Goal: Task Accomplishment & Management: Manage account settings

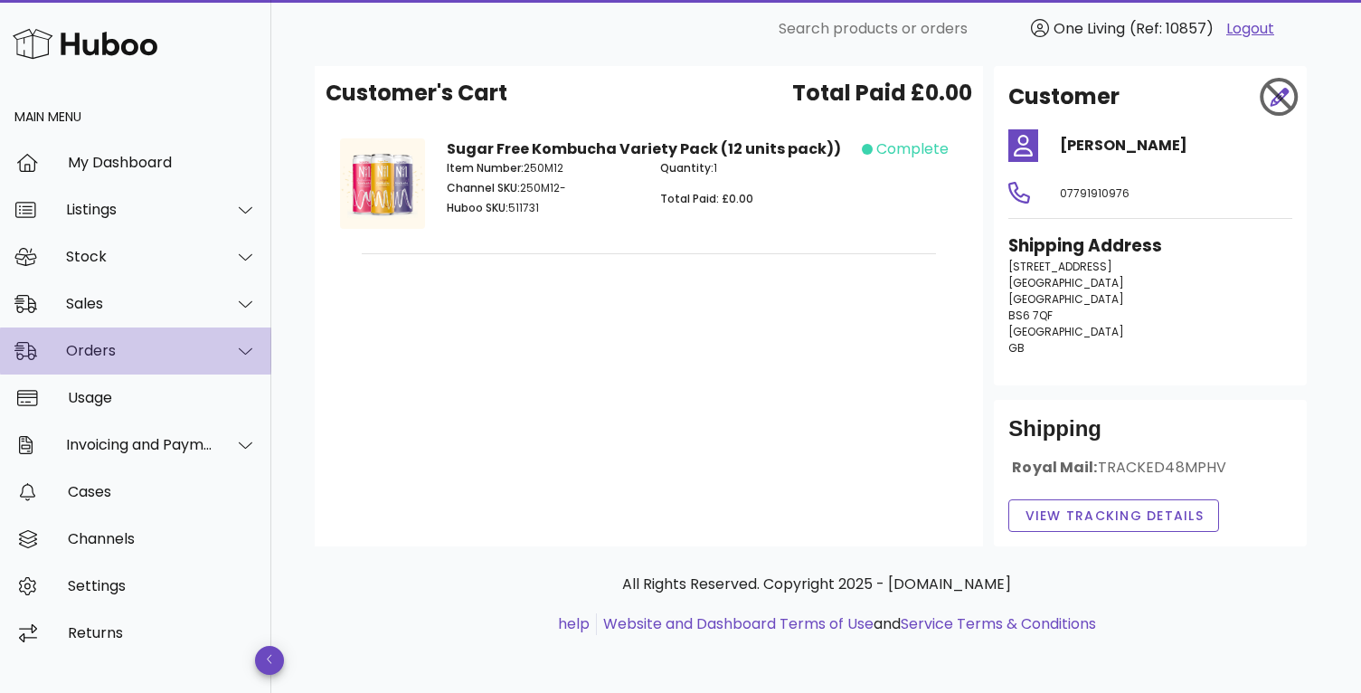
click at [235, 344] on div at bounding box center [245, 351] width 23 height 16
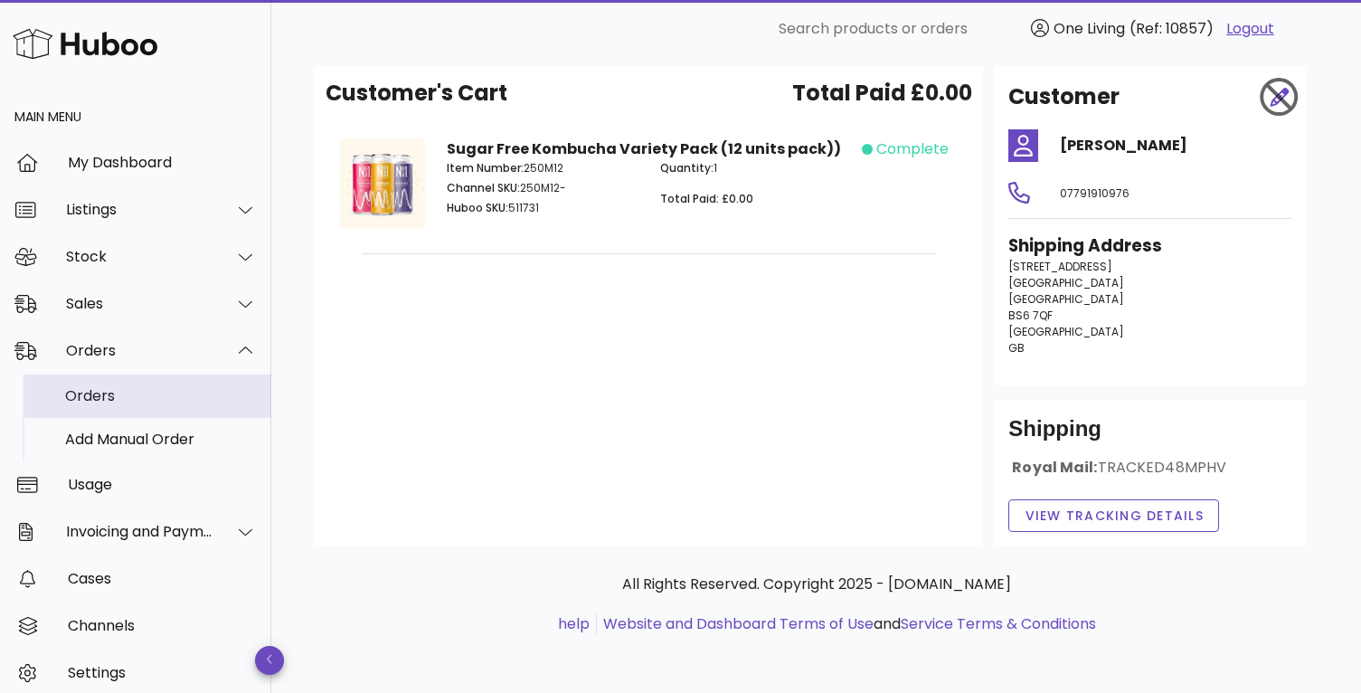
click at [204, 390] on div "Orders" at bounding box center [161, 395] width 192 height 17
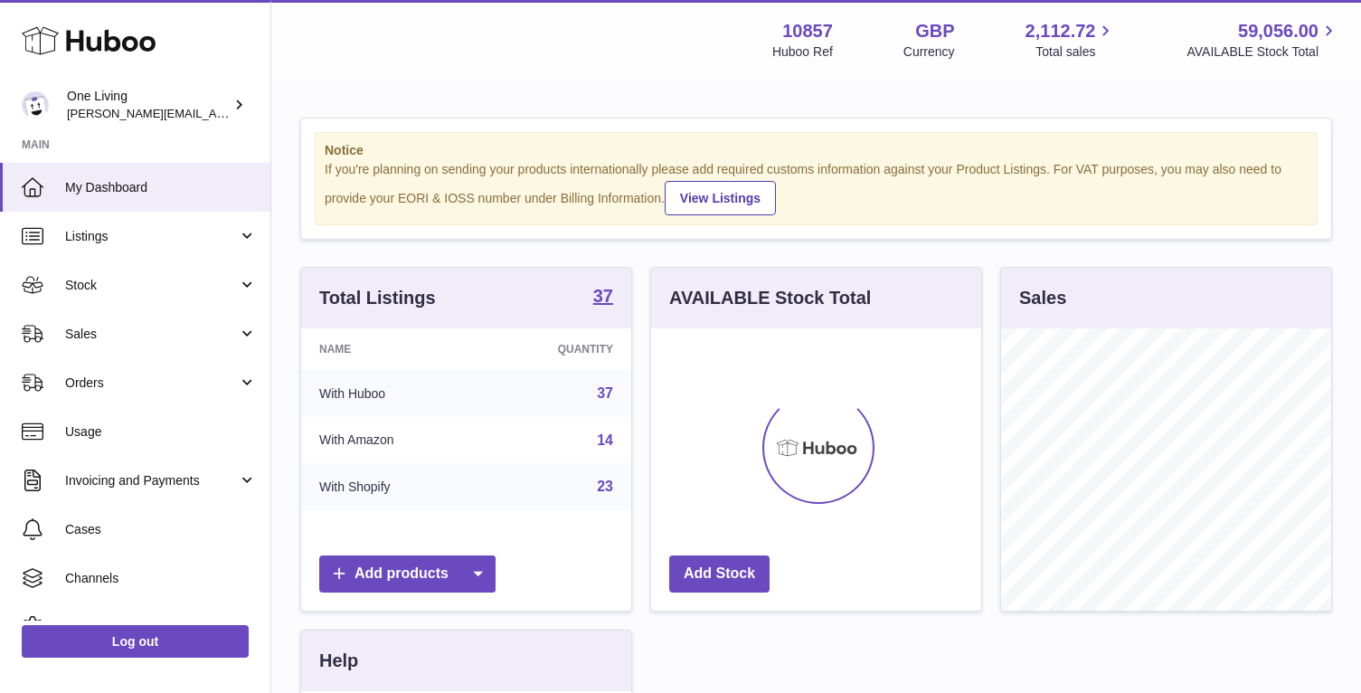
scroll to position [282, 330]
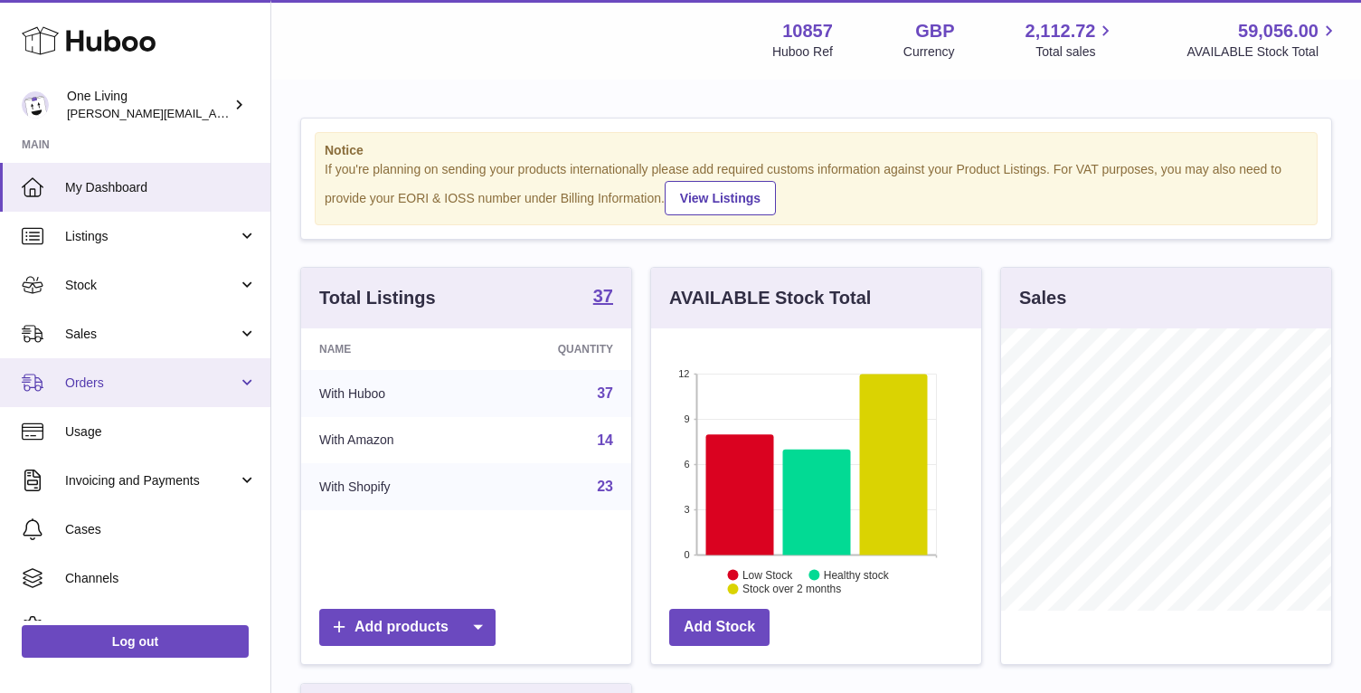
click at [231, 383] on span "Orders" at bounding box center [151, 382] width 173 height 17
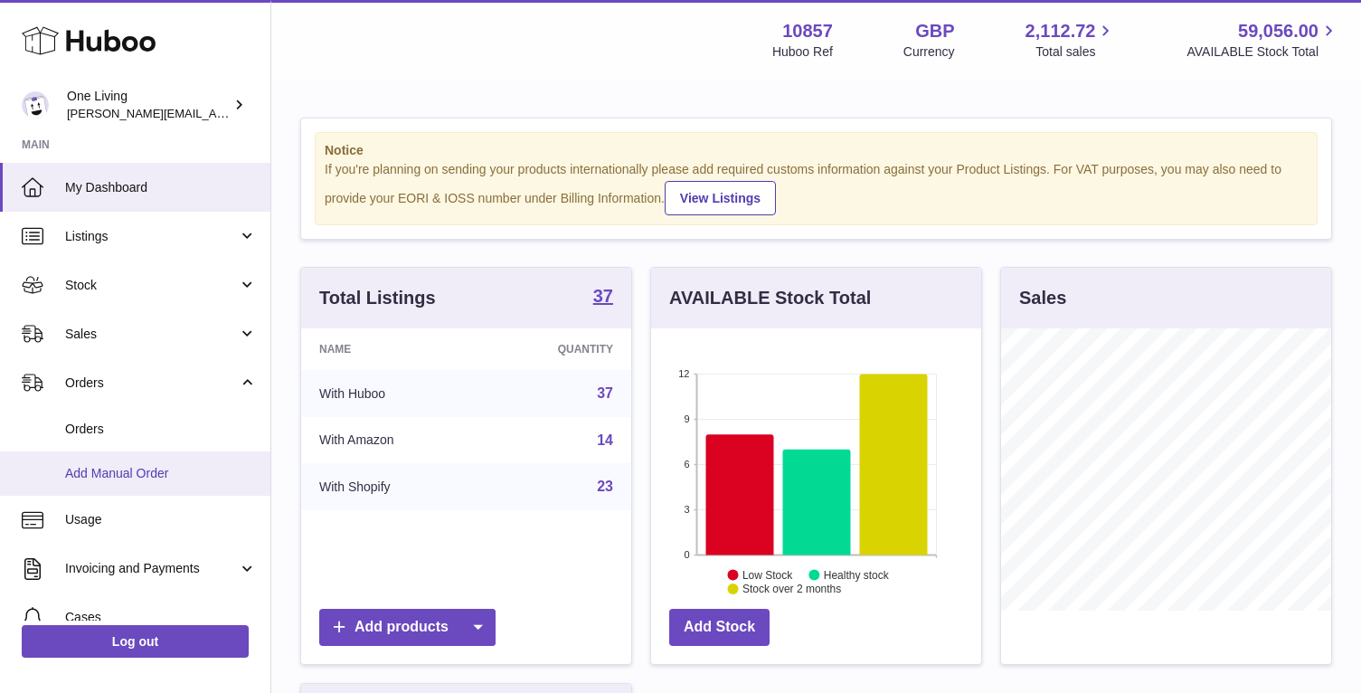
click at [185, 451] on link "Add Manual Order" at bounding box center [135, 473] width 270 height 44
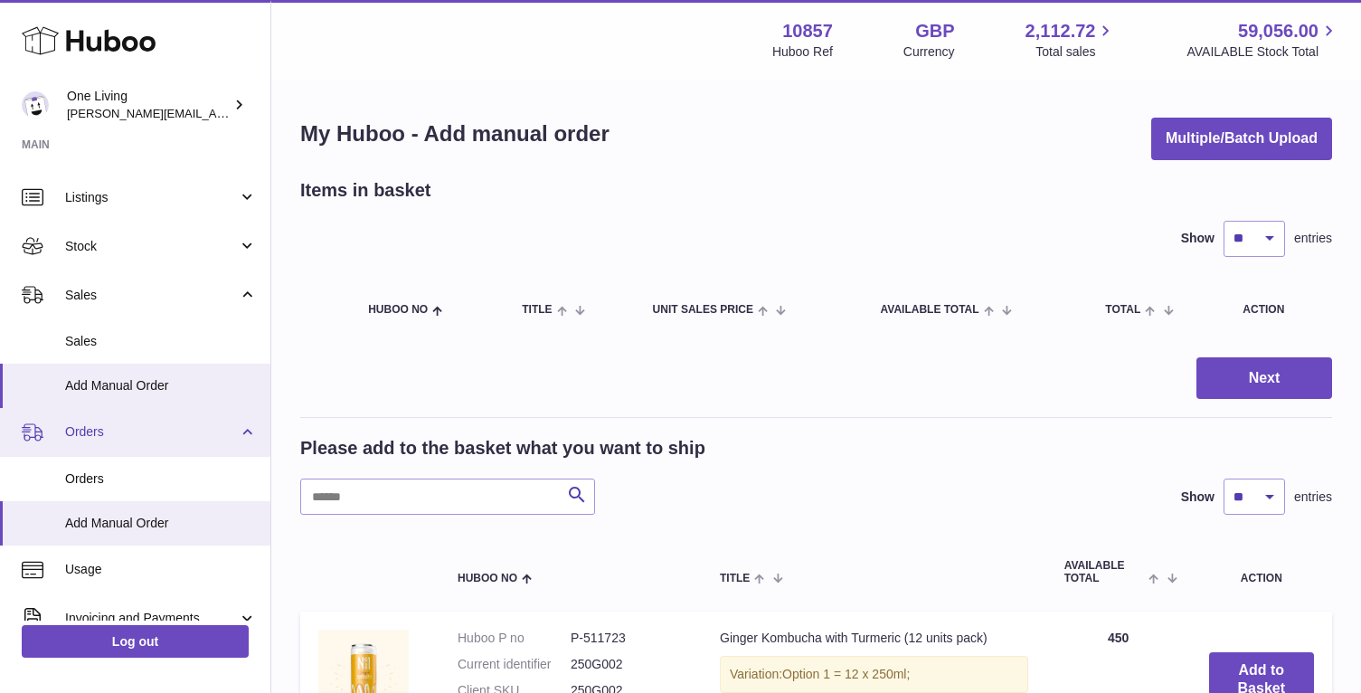
scroll to position [40, 0]
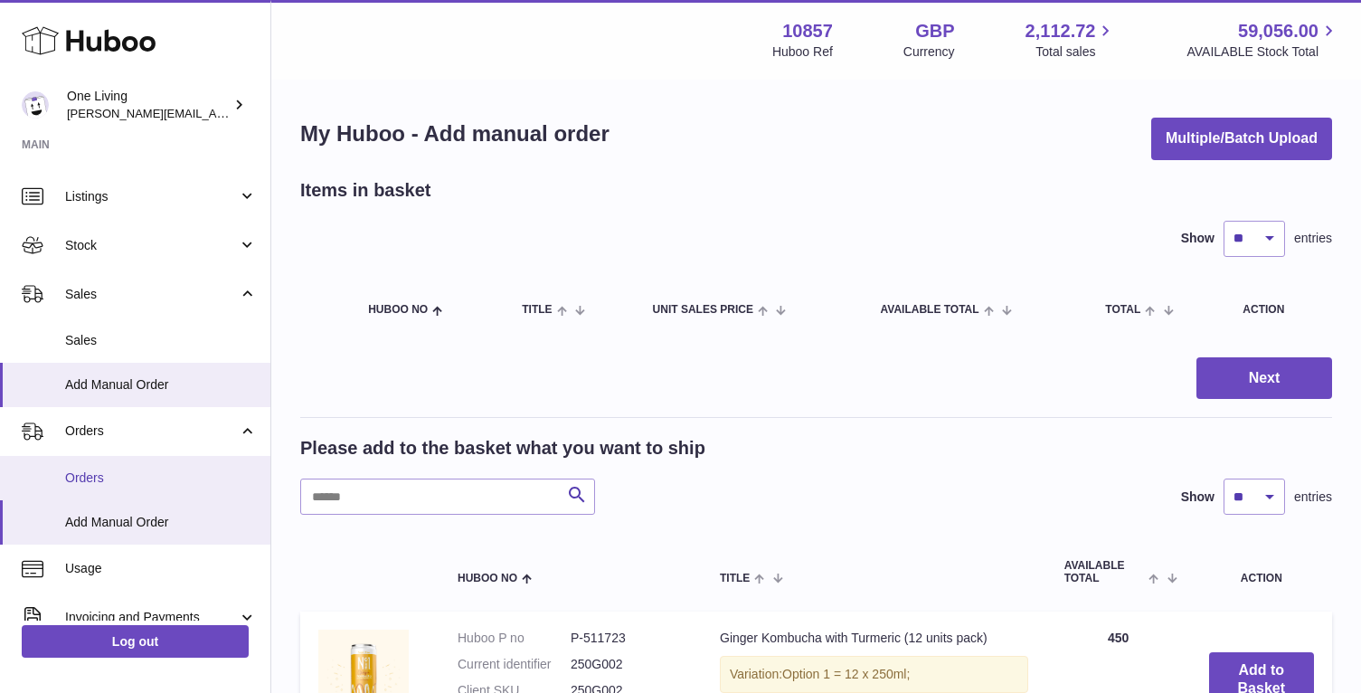
click at [171, 481] on span "Orders" at bounding box center [161, 477] width 192 height 17
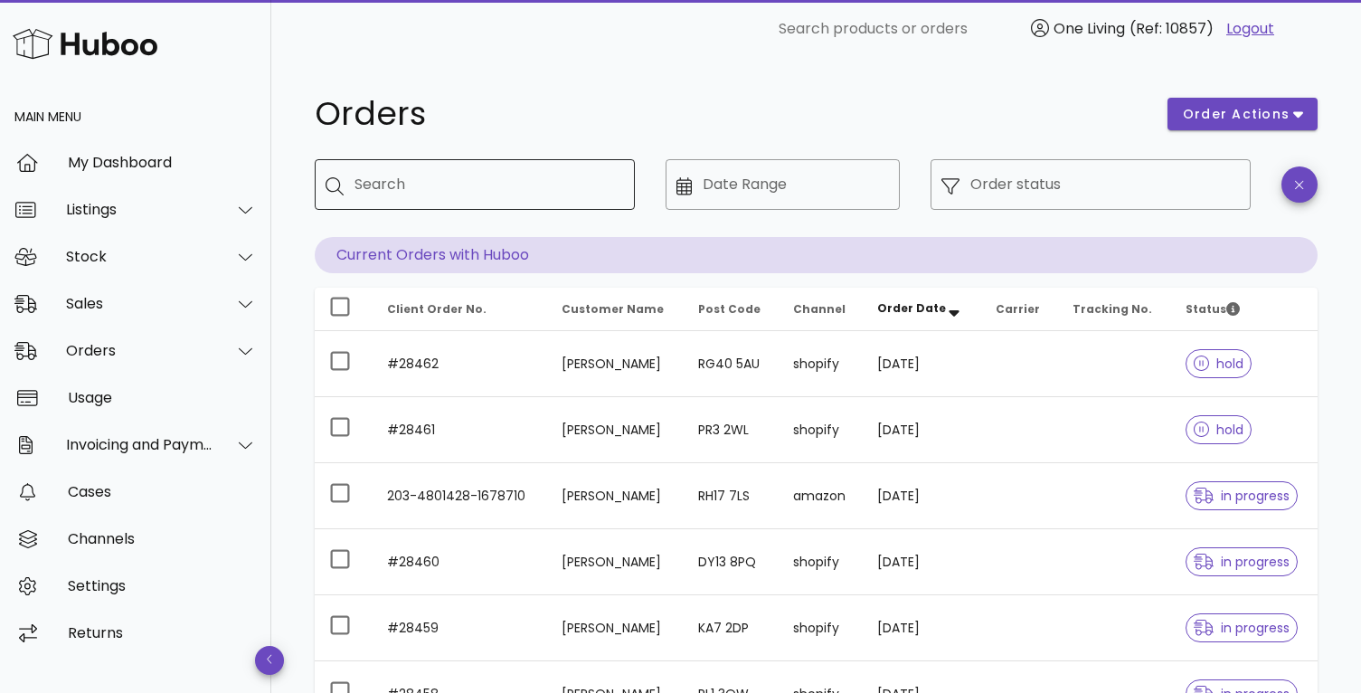
click at [456, 186] on input "Search" at bounding box center [487, 184] width 266 height 29
paste input "**********"
type input "**********"
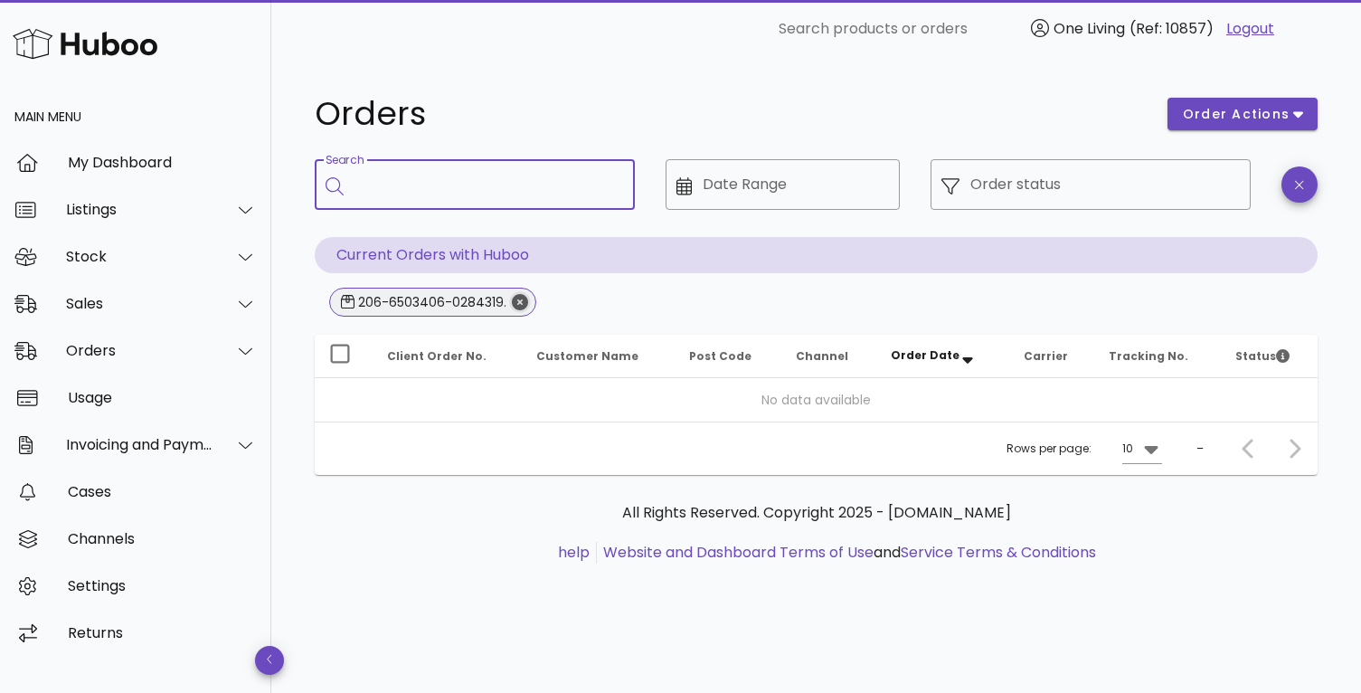
click at [518, 301] on icon "Close" at bounding box center [520, 302] width 16 height 16
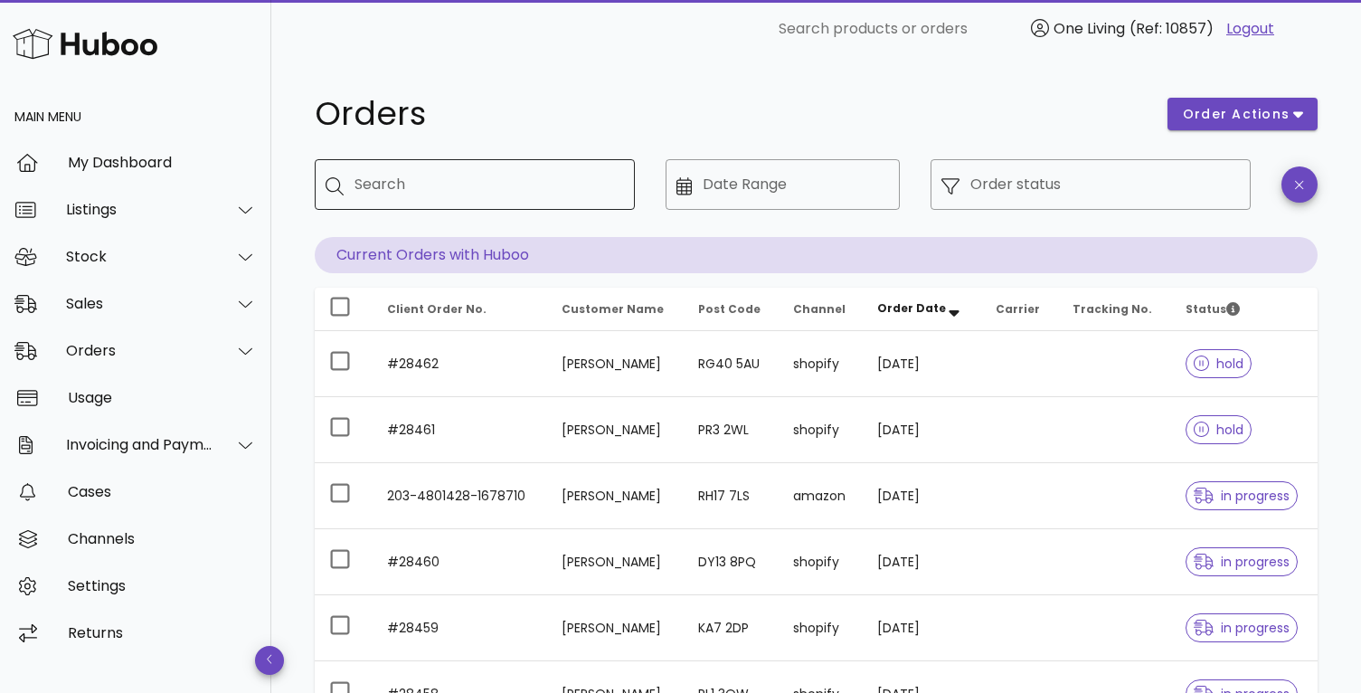
click at [511, 185] on input "Search" at bounding box center [487, 184] width 266 height 29
paste input "**********"
type input "**********"
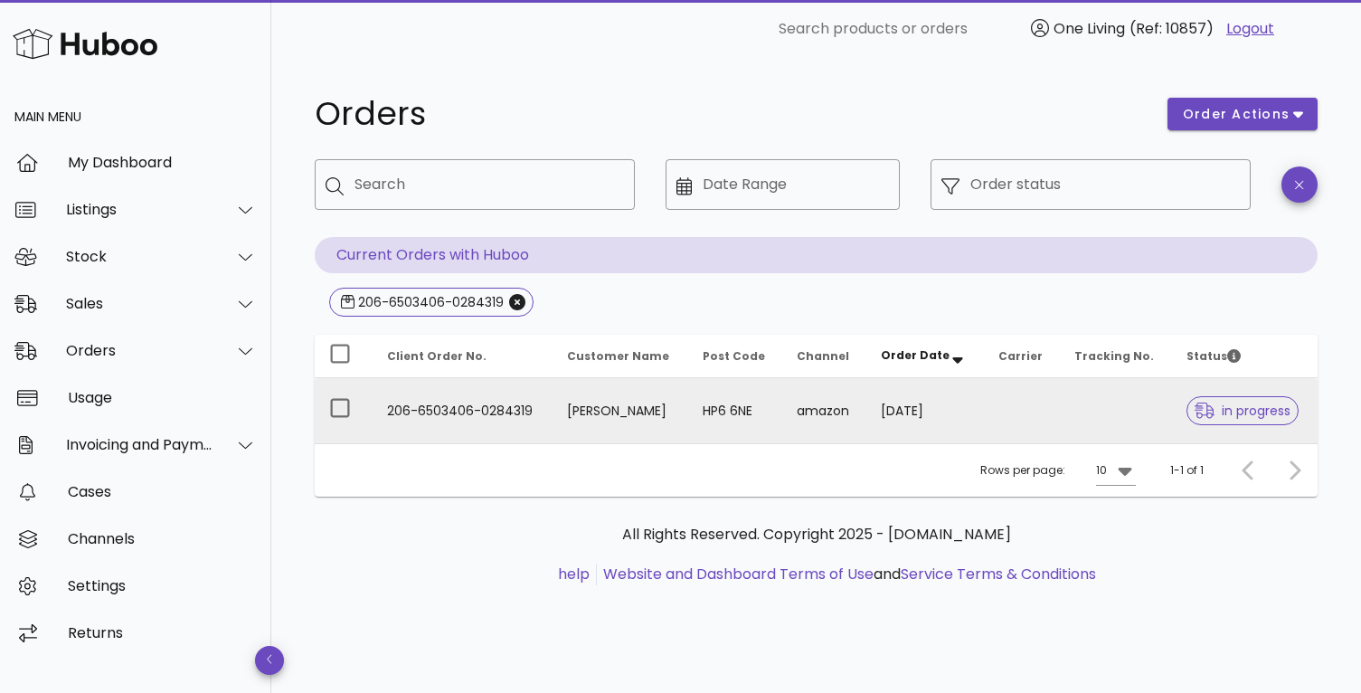
click at [434, 410] on td "206-6503406-0284319" at bounding box center [463, 410] width 180 height 65
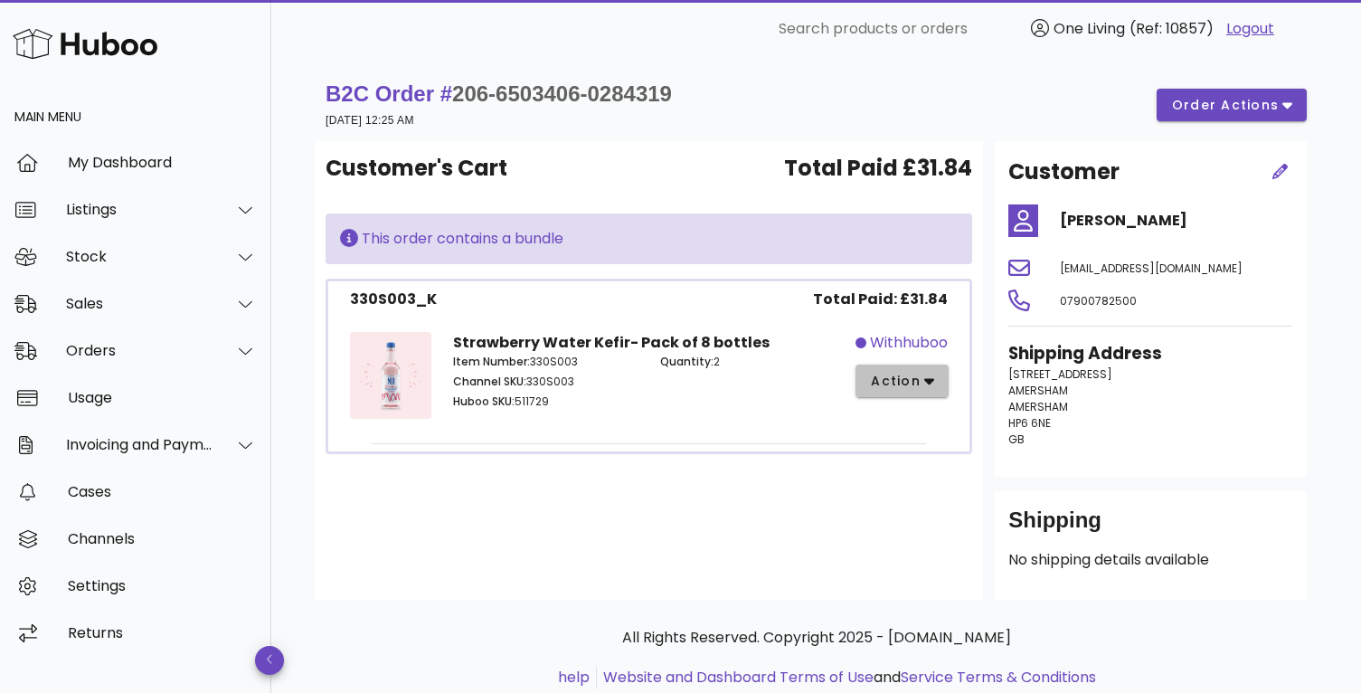
click at [934, 382] on button "action" at bounding box center [901, 380] width 93 height 33
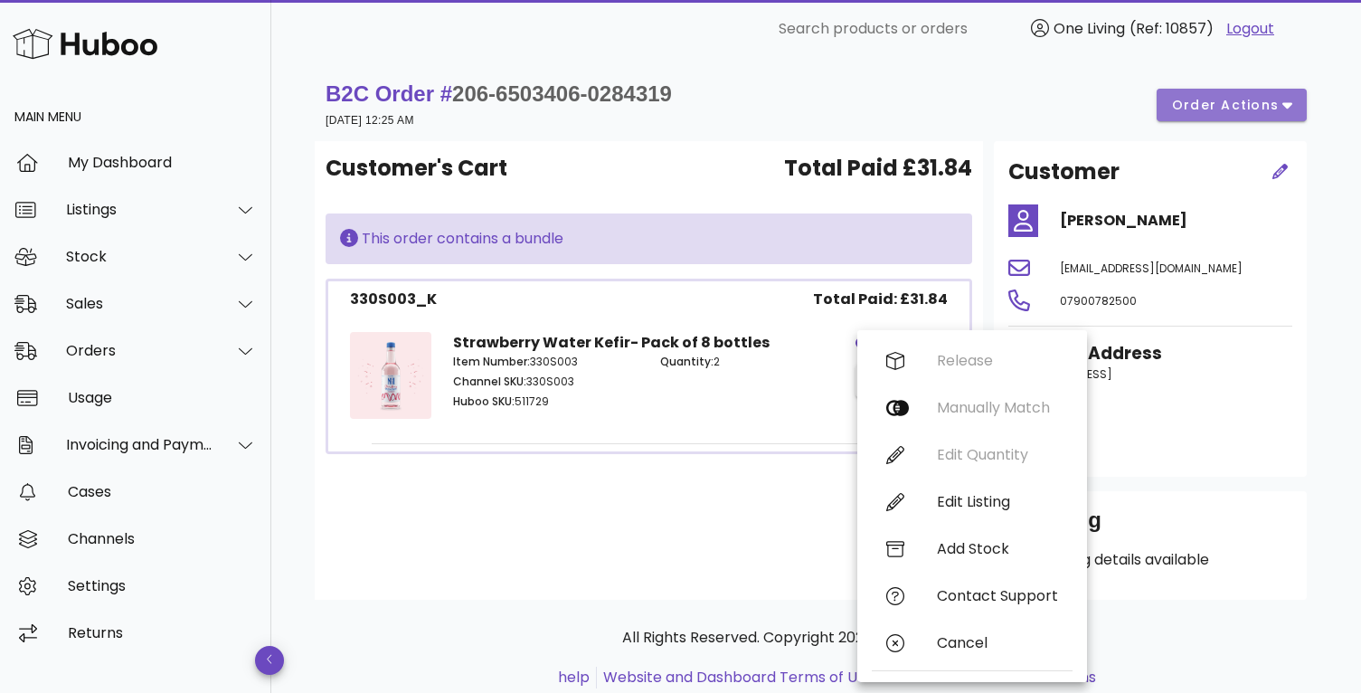
click at [1292, 105] on button "order actions" at bounding box center [1231, 105] width 150 height 33
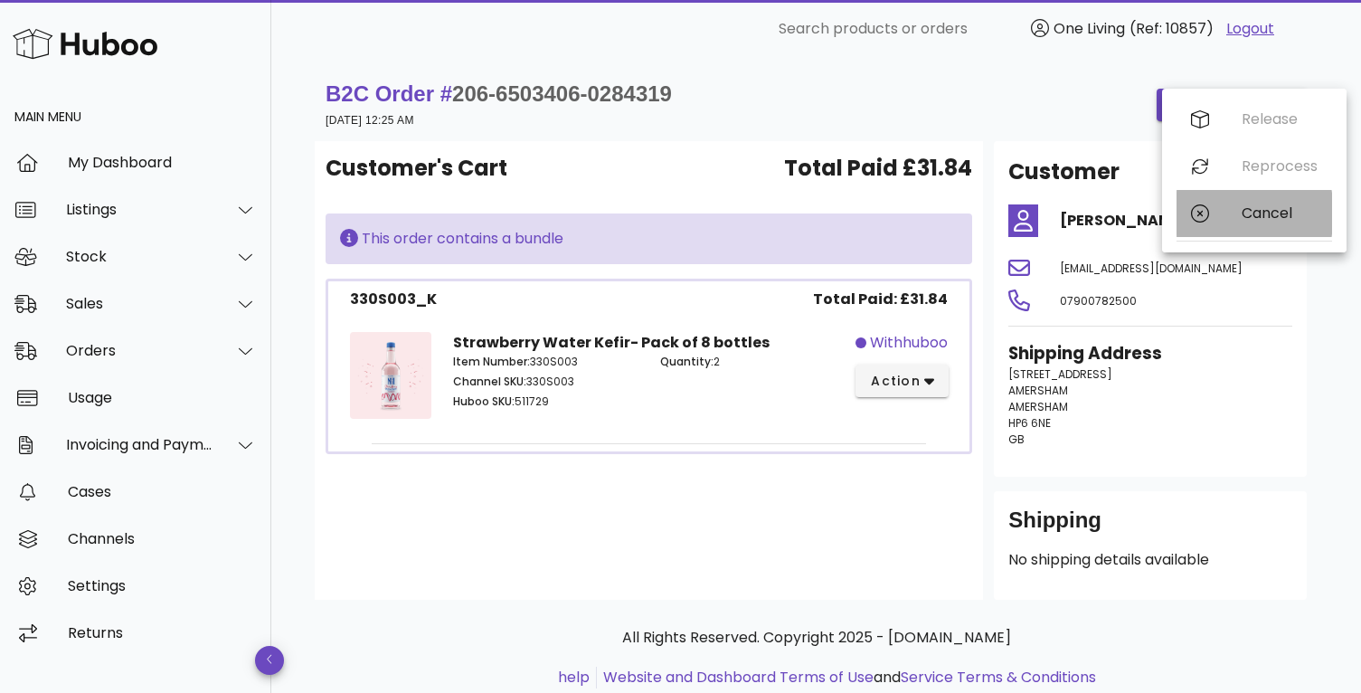
click at [1262, 214] on div "Cancel" at bounding box center [1279, 212] width 76 height 17
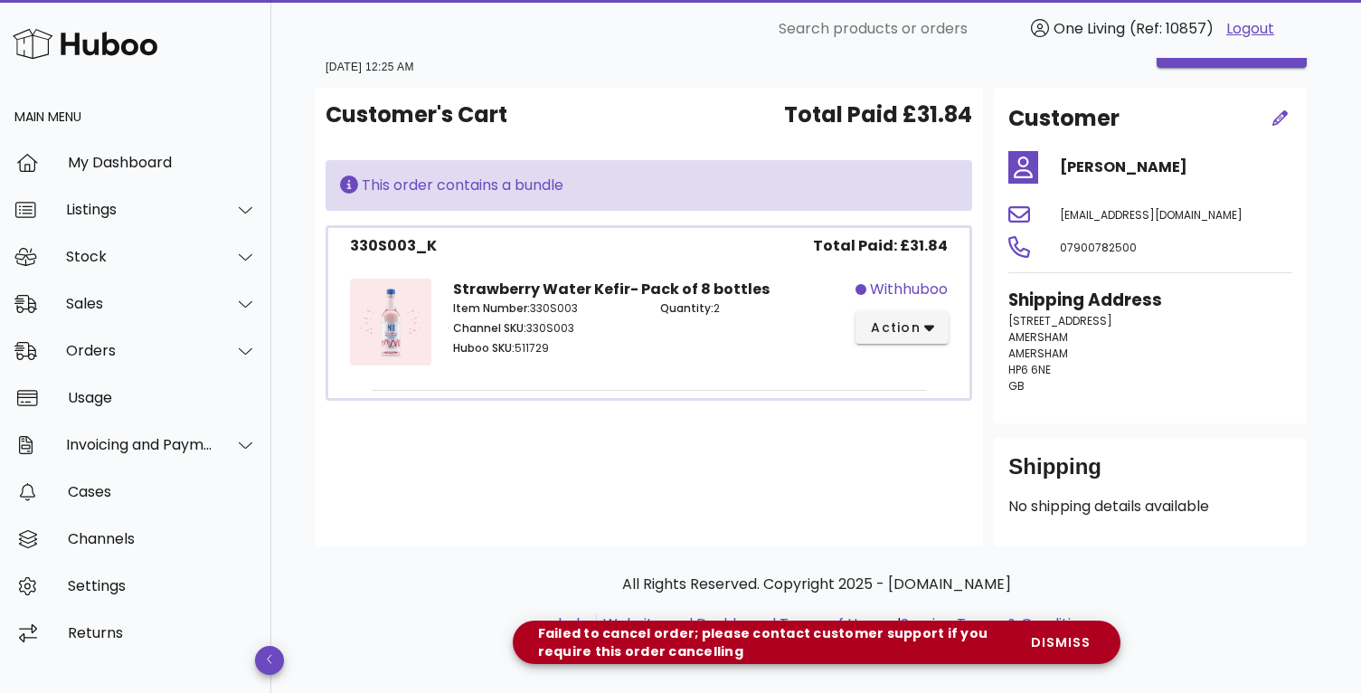
scroll to position [97, 0]
click at [926, 326] on icon "button" at bounding box center [929, 329] width 10 height 6
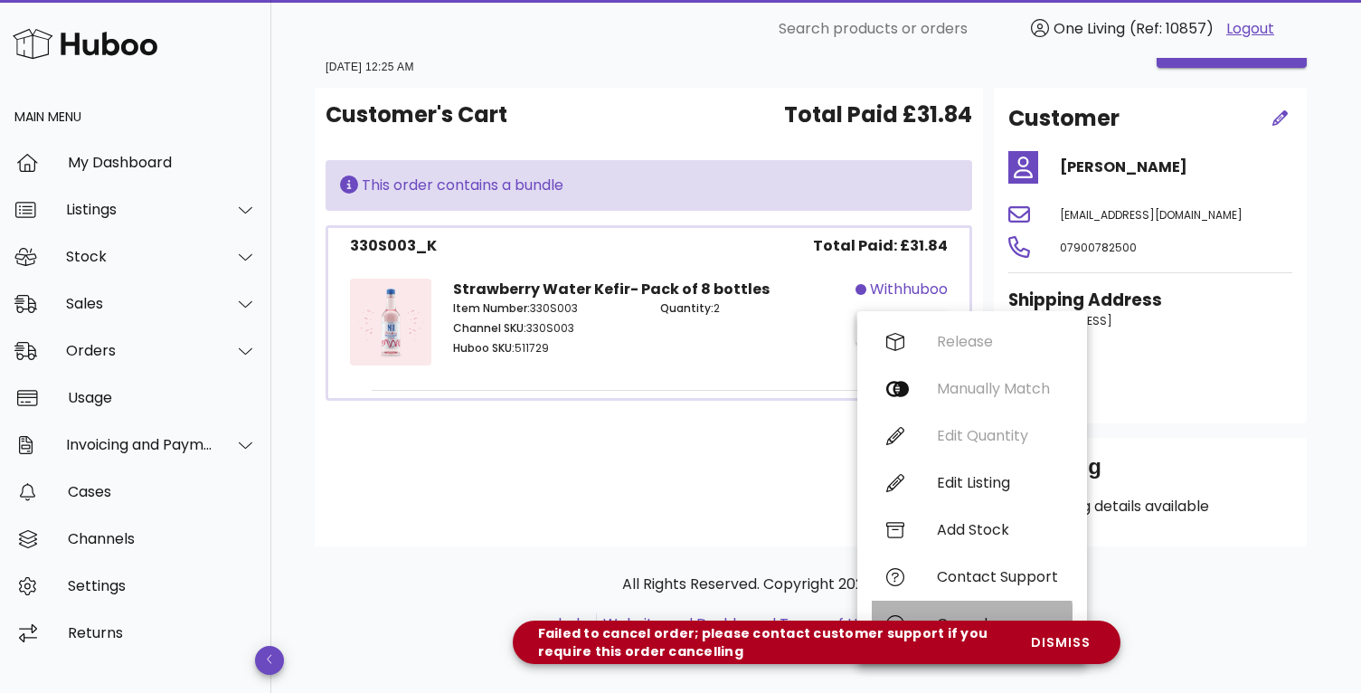
click at [950, 600] on div "Cancel" at bounding box center [972, 623] width 201 height 47
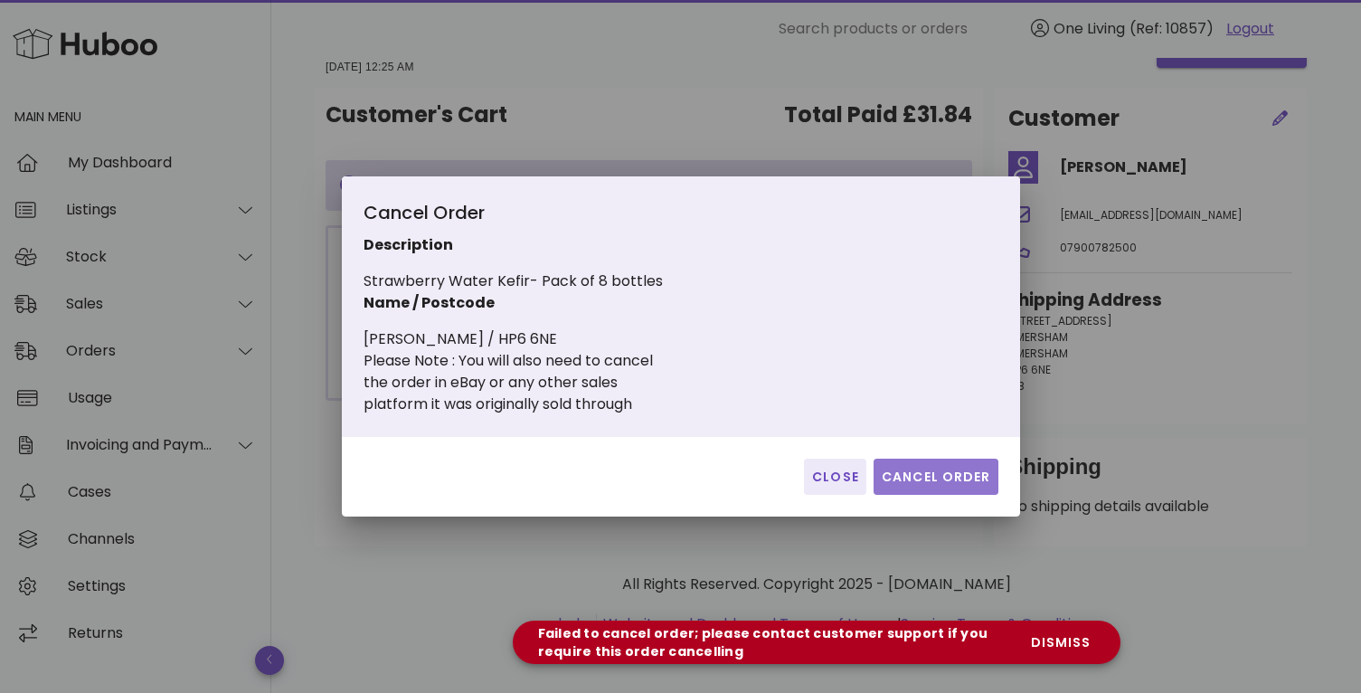
click at [937, 476] on span "Cancel Order" at bounding box center [936, 476] width 110 height 19
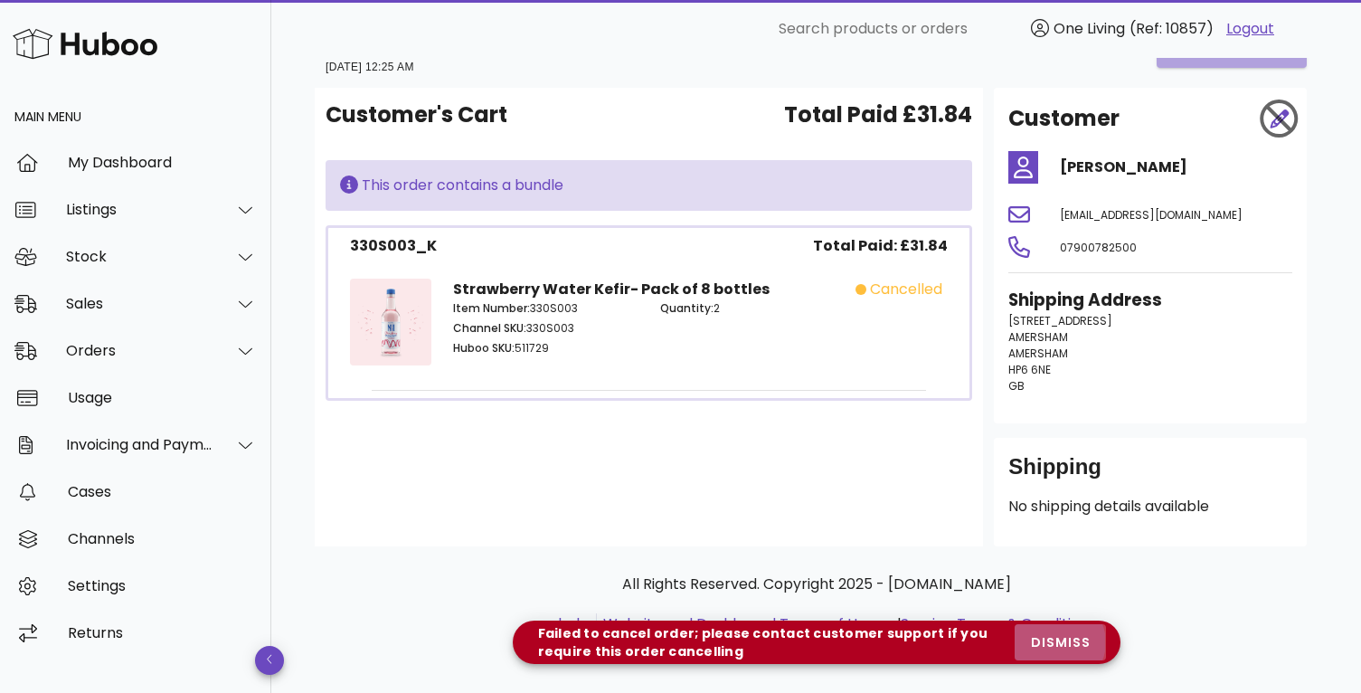
click at [1052, 637] on span "dismiss" at bounding box center [1059, 642] width 61 height 19
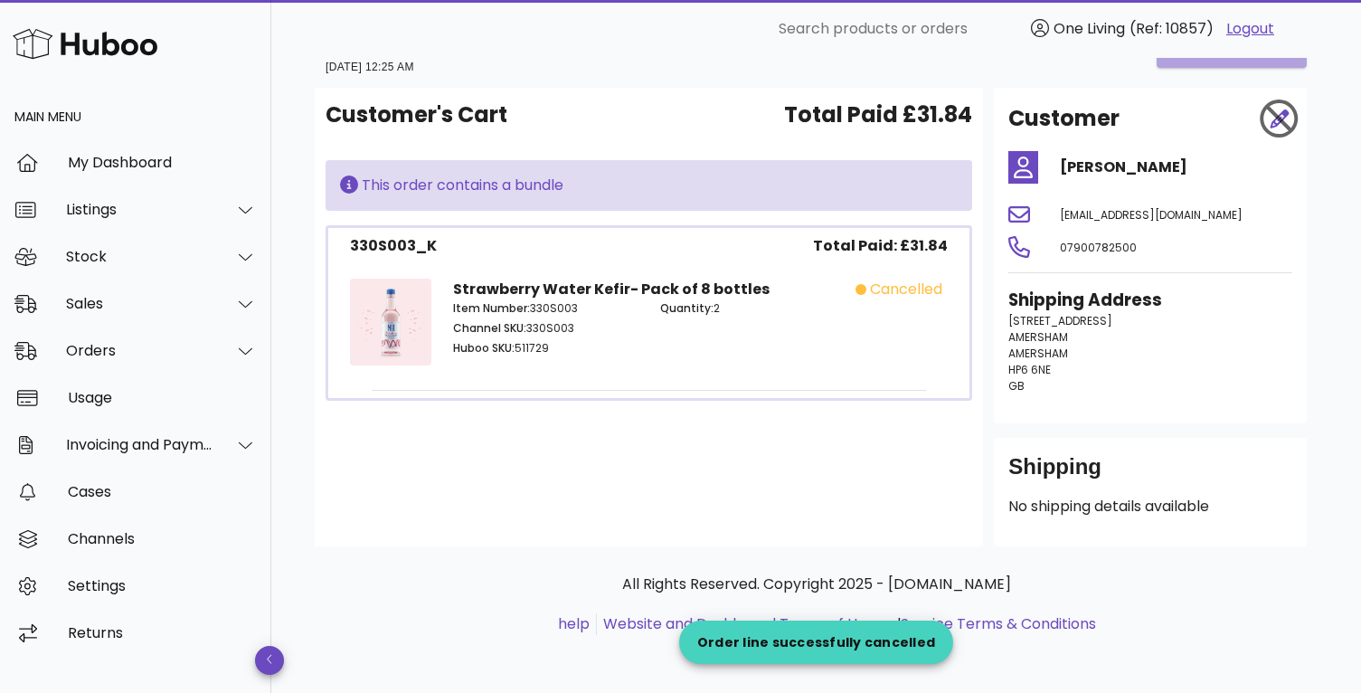
scroll to position [0, 0]
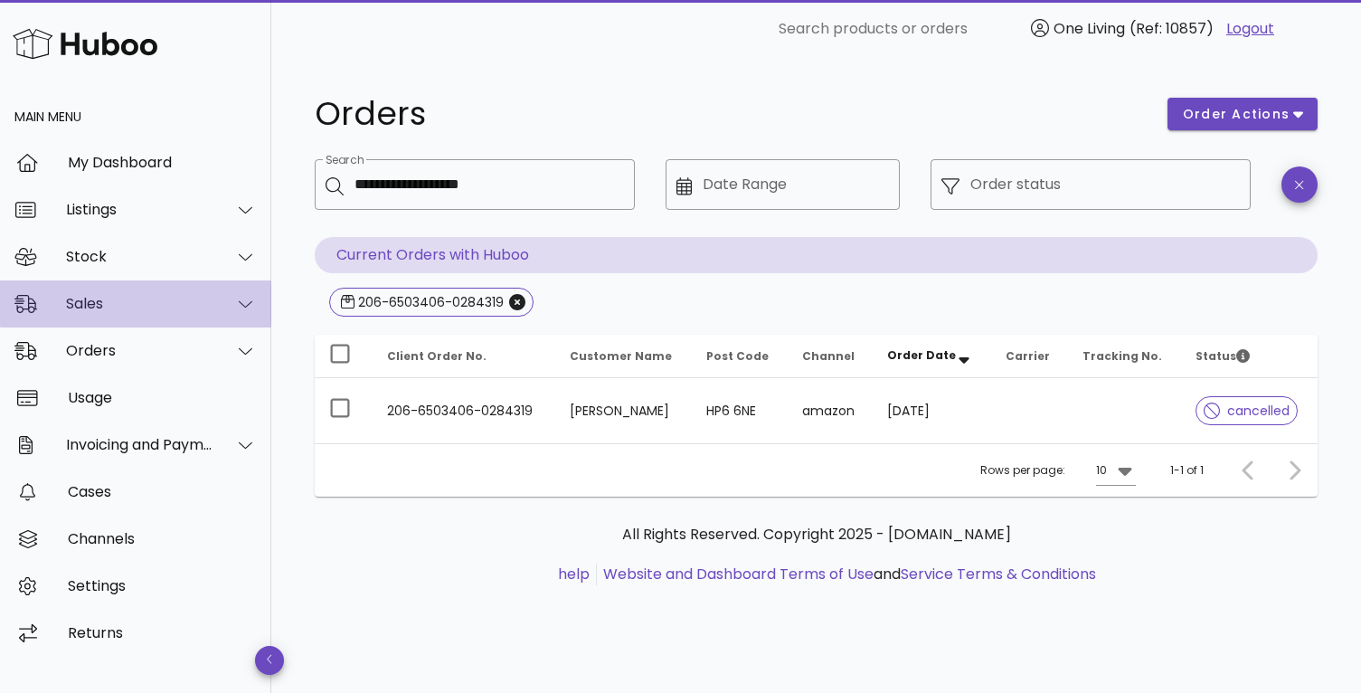
click at [183, 303] on div "Sales" at bounding box center [139, 303] width 147 height 17
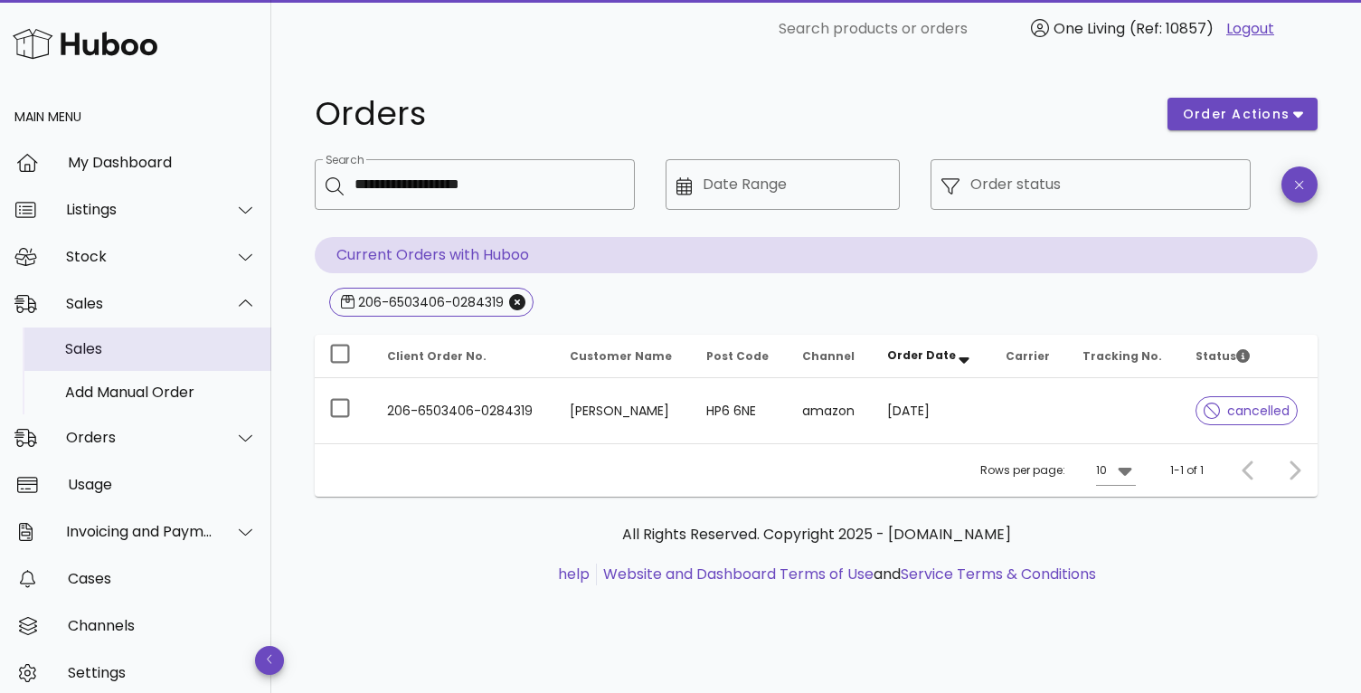
click at [162, 357] on div "Sales" at bounding box center [161, 348] width 192 height 39
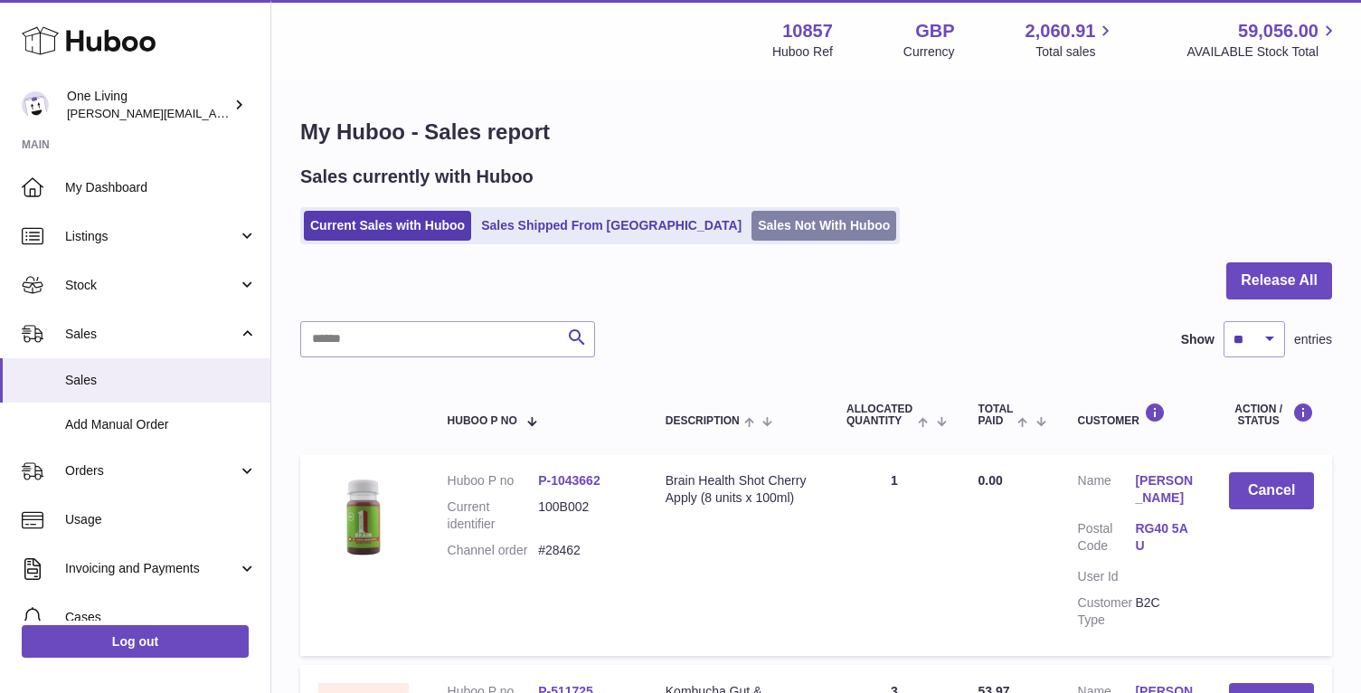
click at [751, 222] on link "Sales Not With Huboo" at bounding box center [823, 226] width 145 height 30
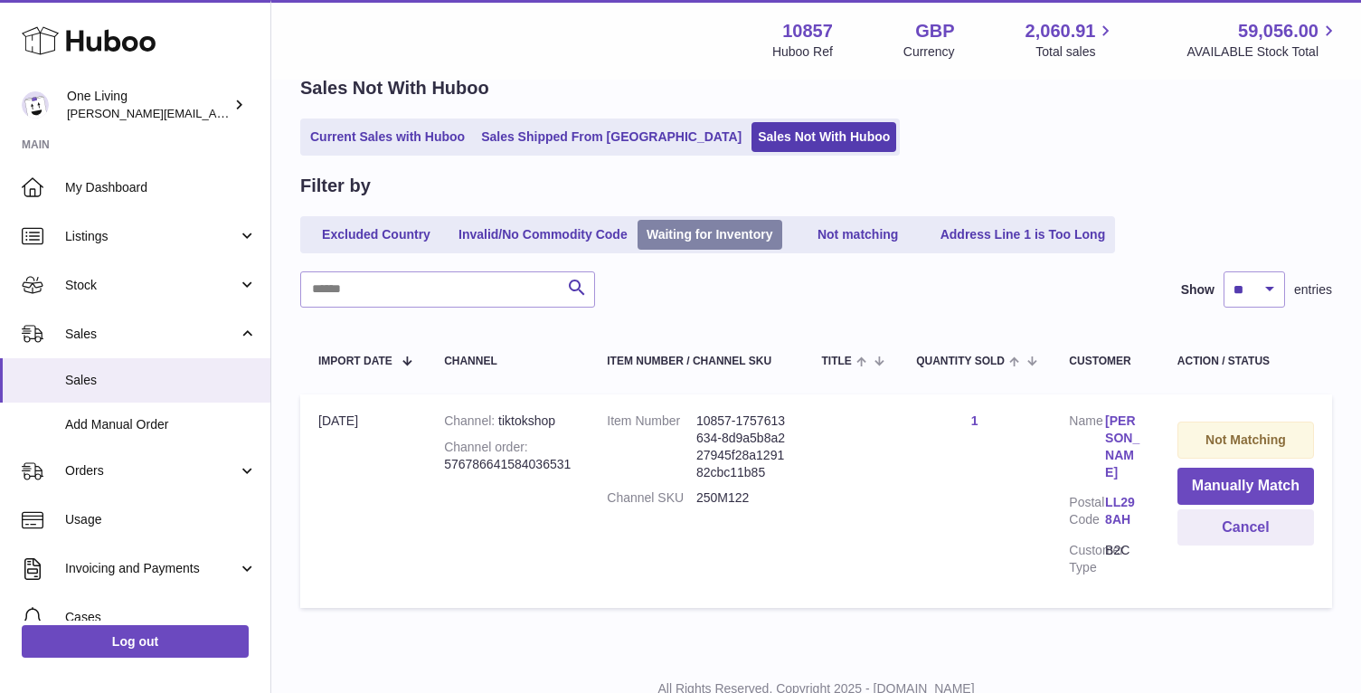
scroll to position [121, 0]
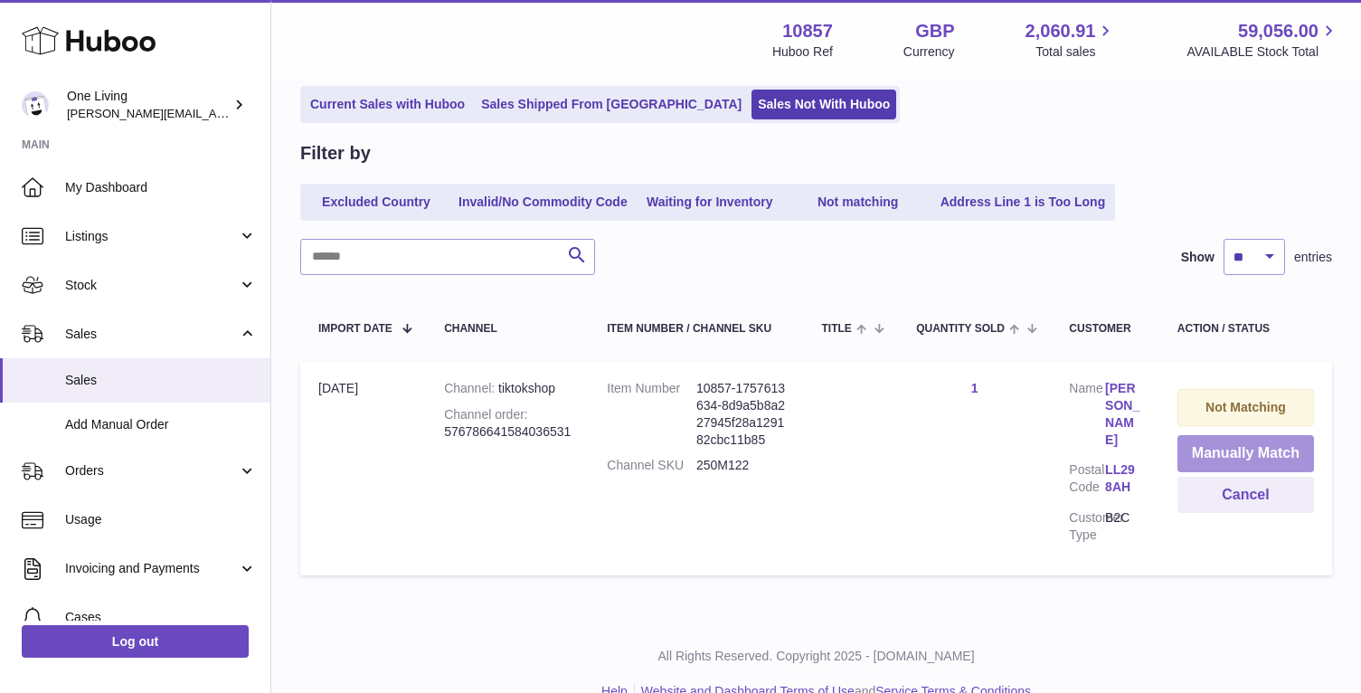
click at [1222, 452] on button "Manually Match" at bounding box center [1245, 453] width 137 height 37
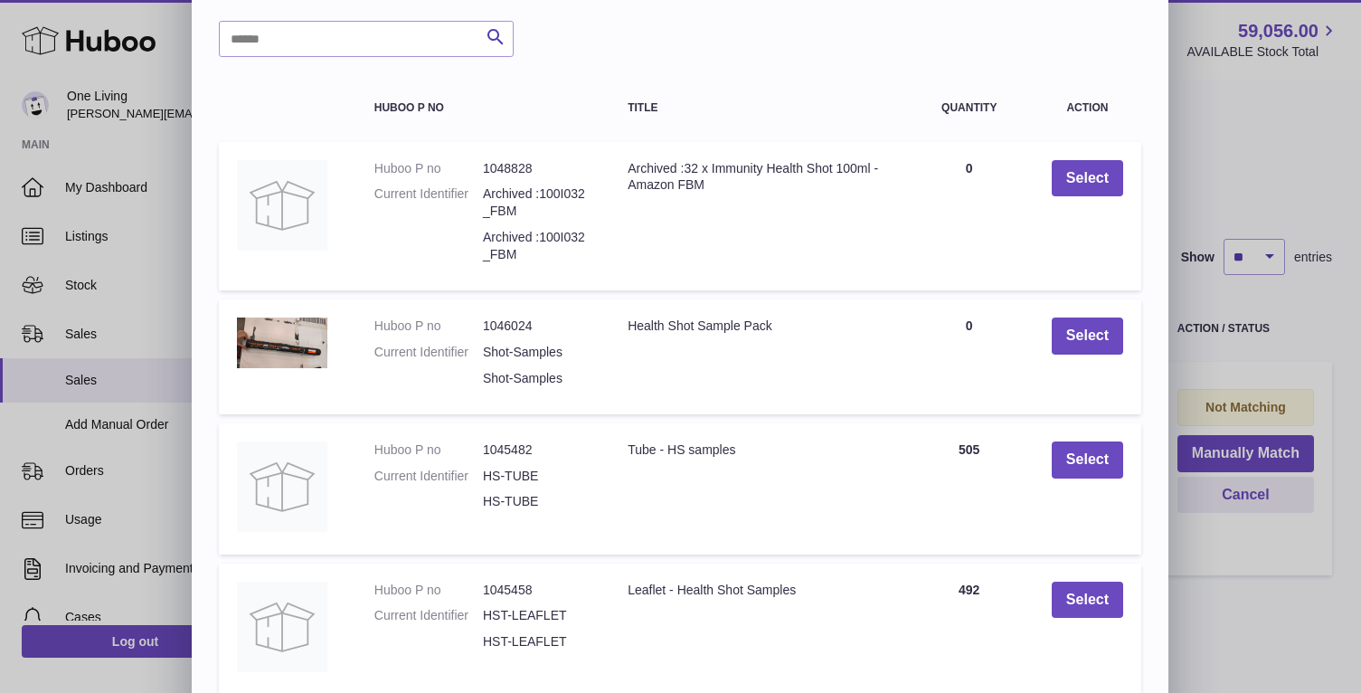
scroll to position [338, 0]
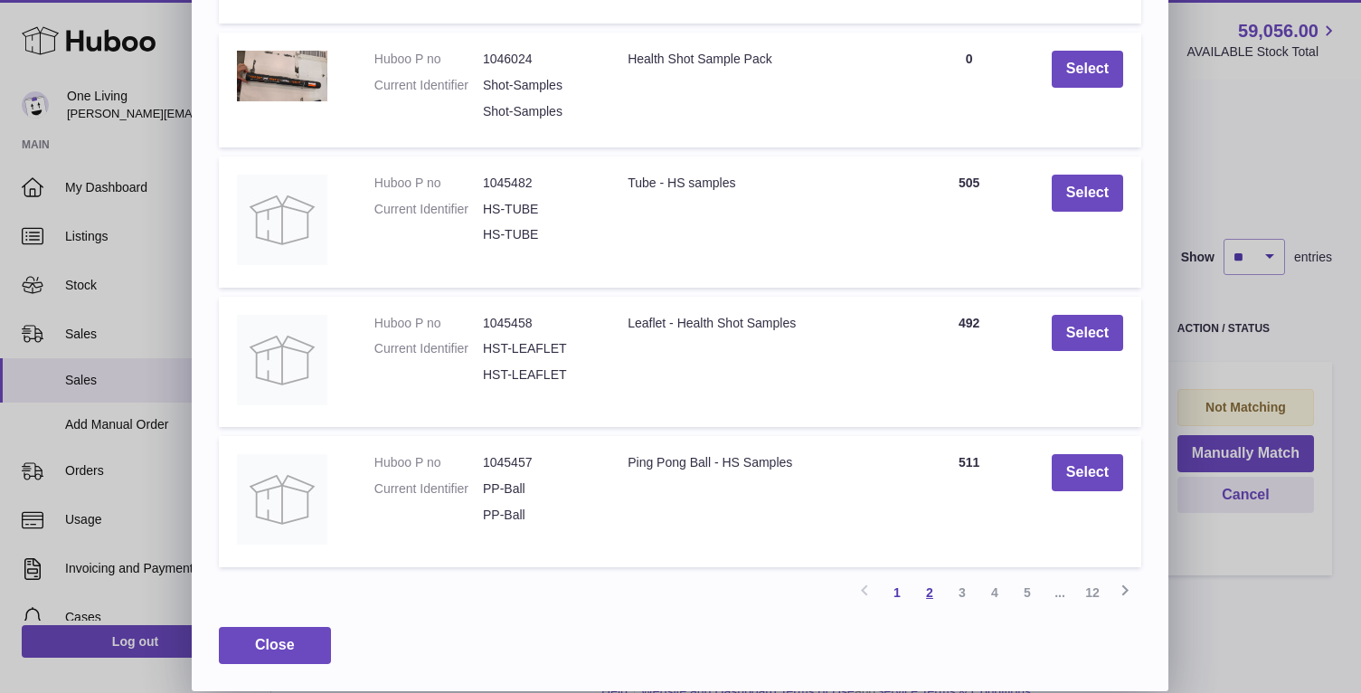
click at [926, 594] on link "2" at bounding box center [929, 592] width 33 height 33
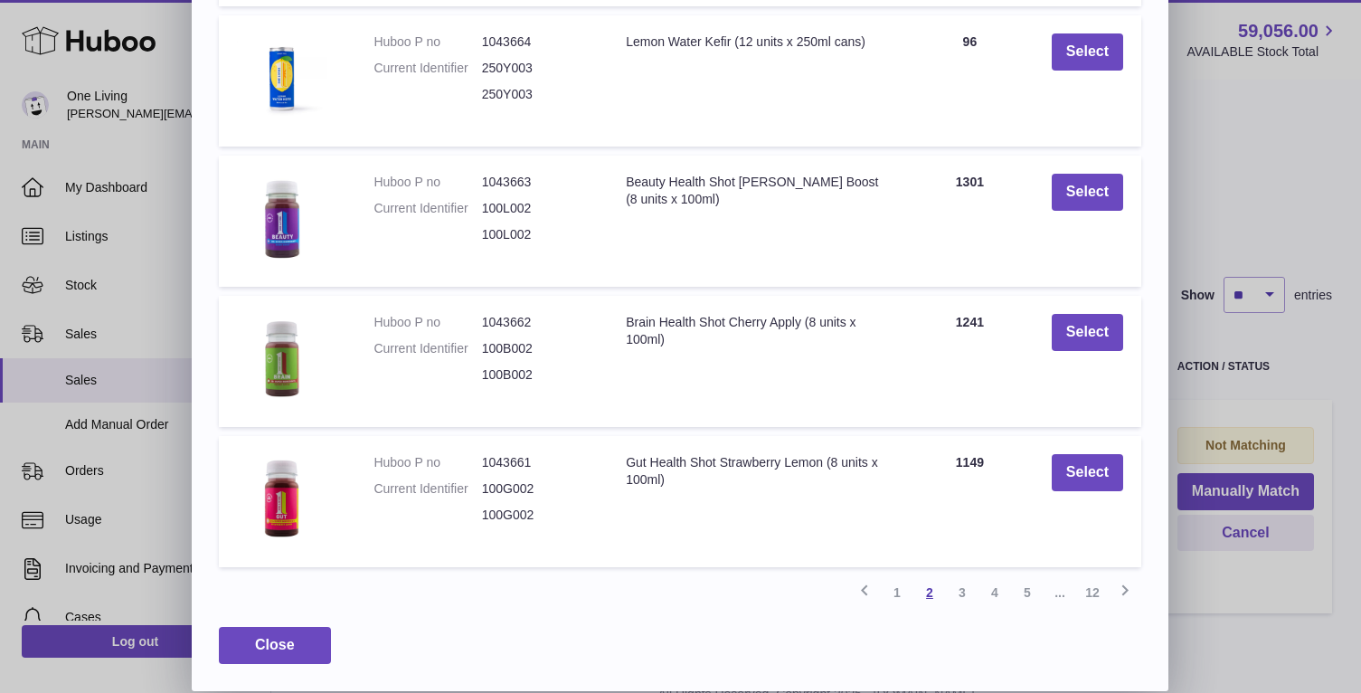
scroll to position [81, 0]
click at [898, 591] on link "1" at bounding box center [897, 592] width 33 height 33
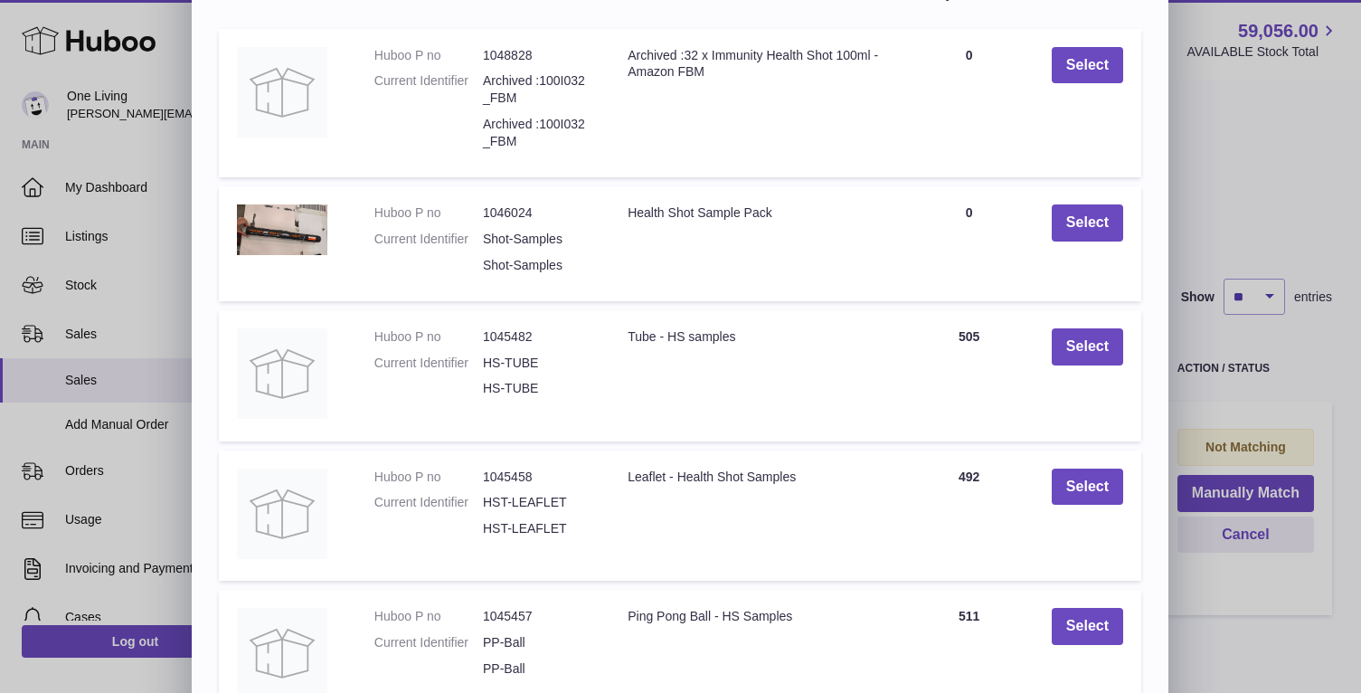
scroll to position [0, 0]
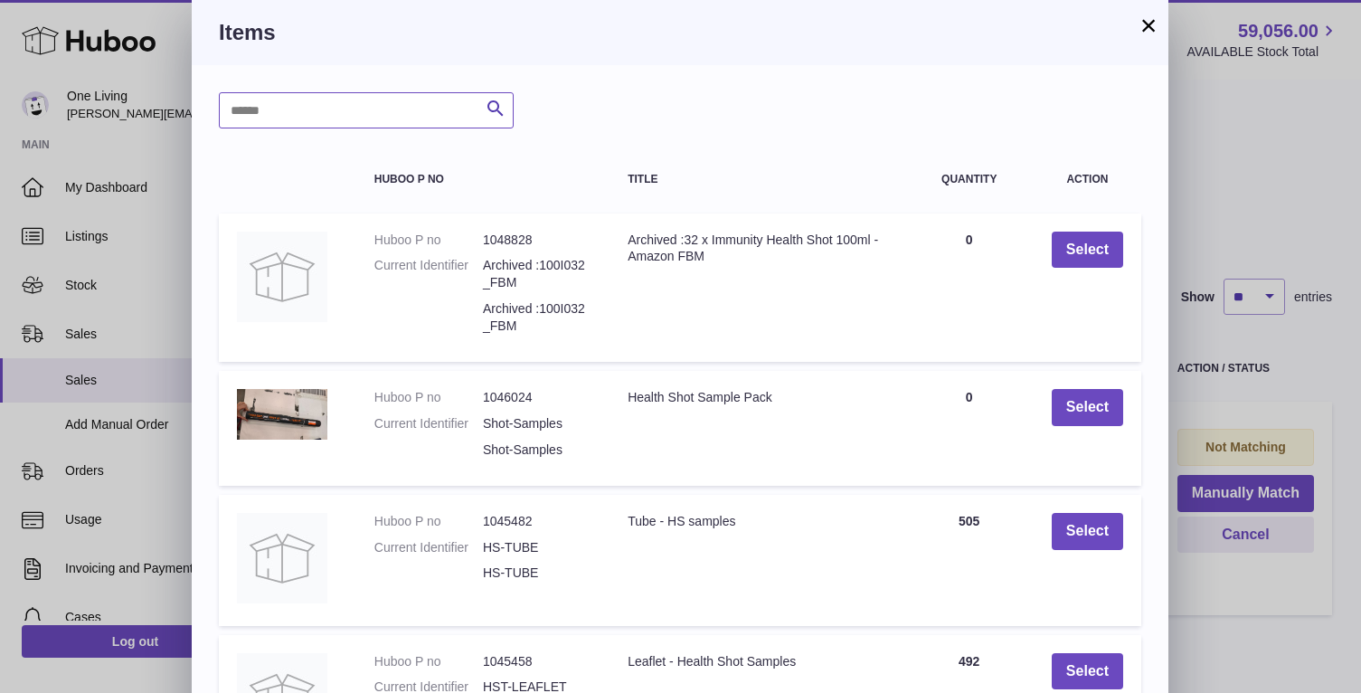
click at [427, 112] on input "text" at bounding box center [366, 110] width 295 height 36
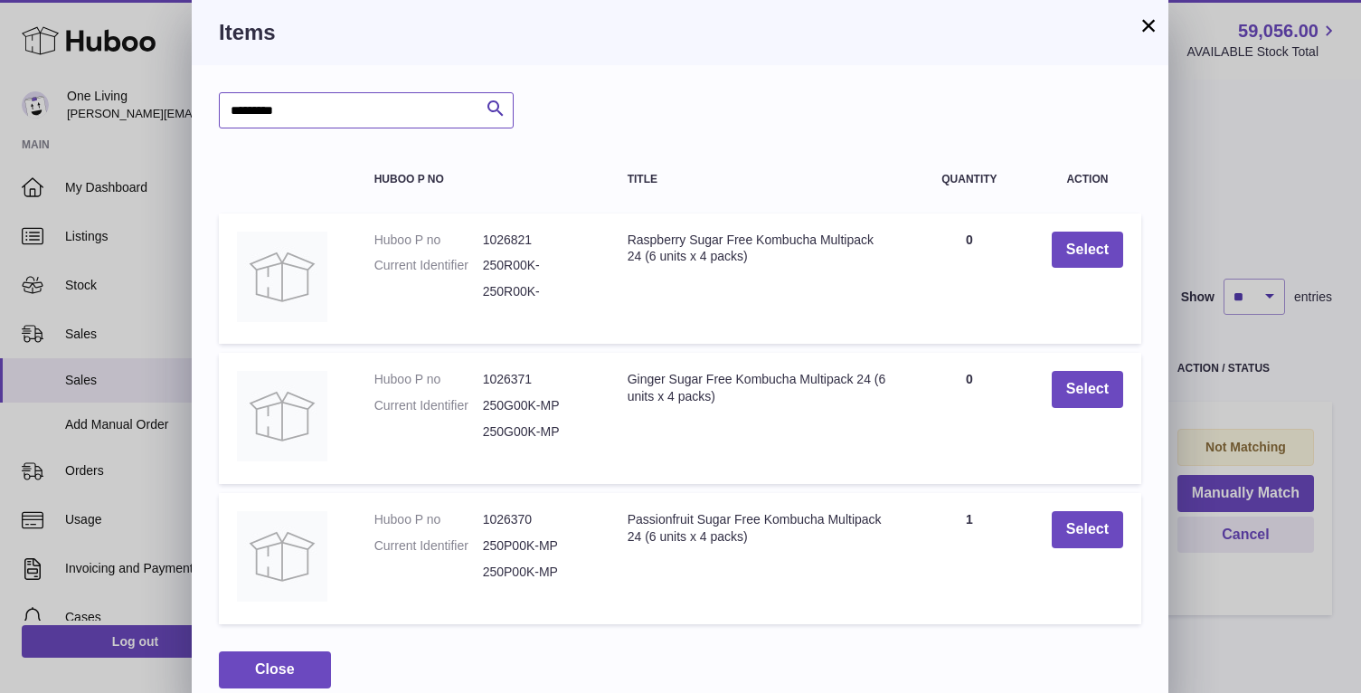
scroll to position [24, 0]
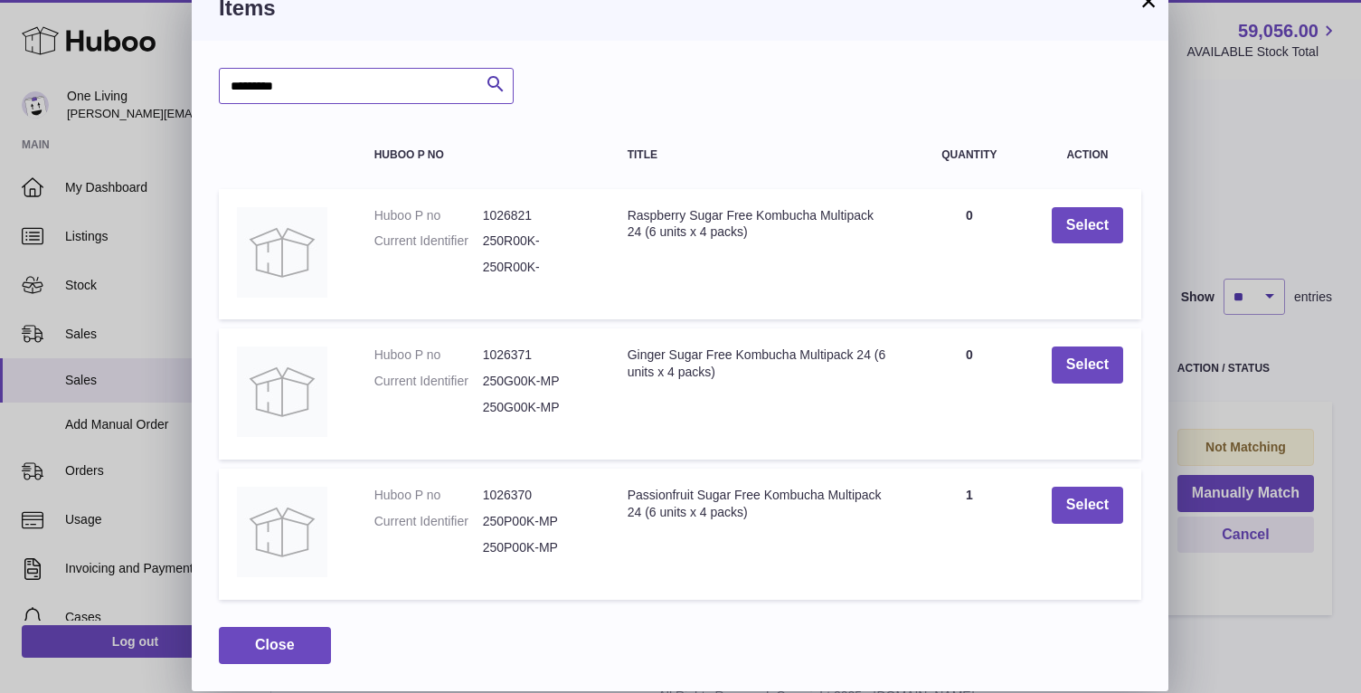
click at [268, 84] on input "*********" at bounding box center [366, 86] width 295 height 36
drag, startPoint x: 301, startPoint y: 85, endPoint x: 150, endPoint y: 84, distance: 151.0
click at [150, 84] on div "× Items ********* Search Huboo P no Title Quantity Action Huboo P no 1026821 Cu…" at bounding box center [680, 333] width 1361 height 715
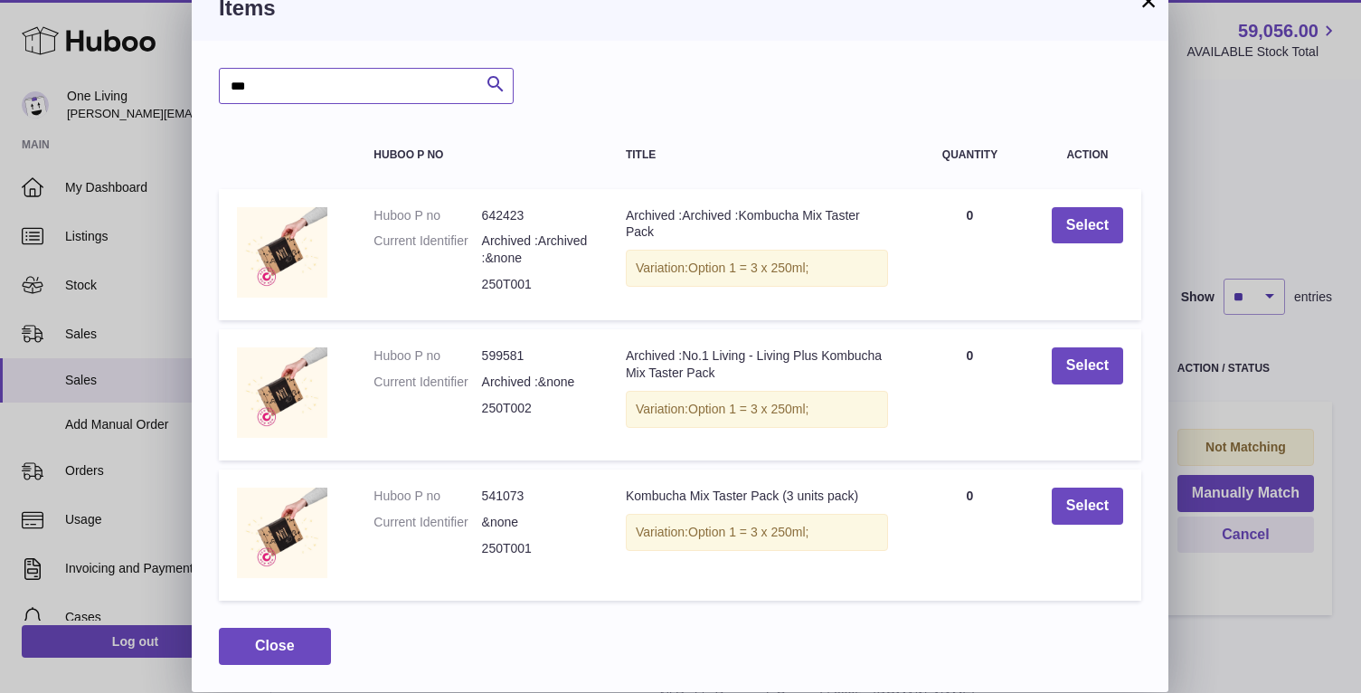
drag, startPoint x: 256, startPoint y: 96, endPoint x: 200, endPoint y: 86, distance: 56.9
click at [200, 86] on div "*** Search Huboo P no Title Quantity Action Huboo P no 642423 Current Identifie…" at bounding box center [680, 366] width 977 height 650
type input "*******"
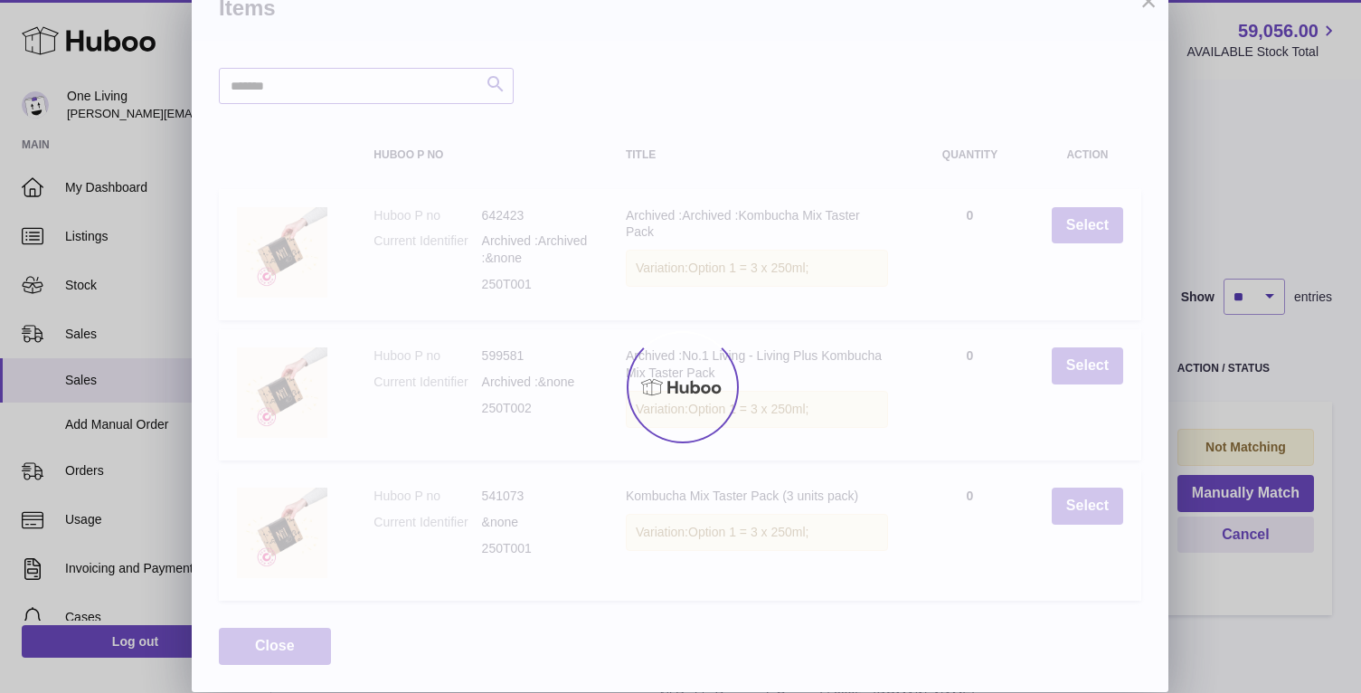
scroll to position [0, 0]
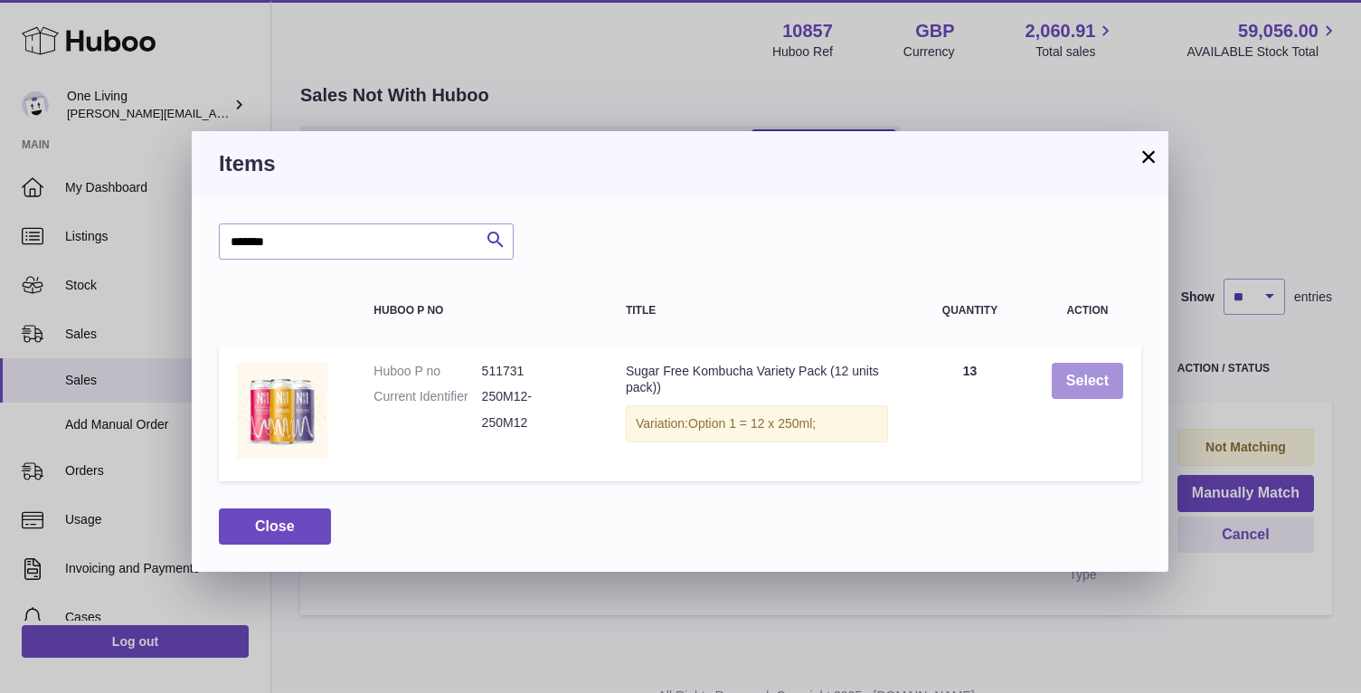
click at [1099, 373] on button "Select" at bounding box center [1087, 381] width 71 height 37
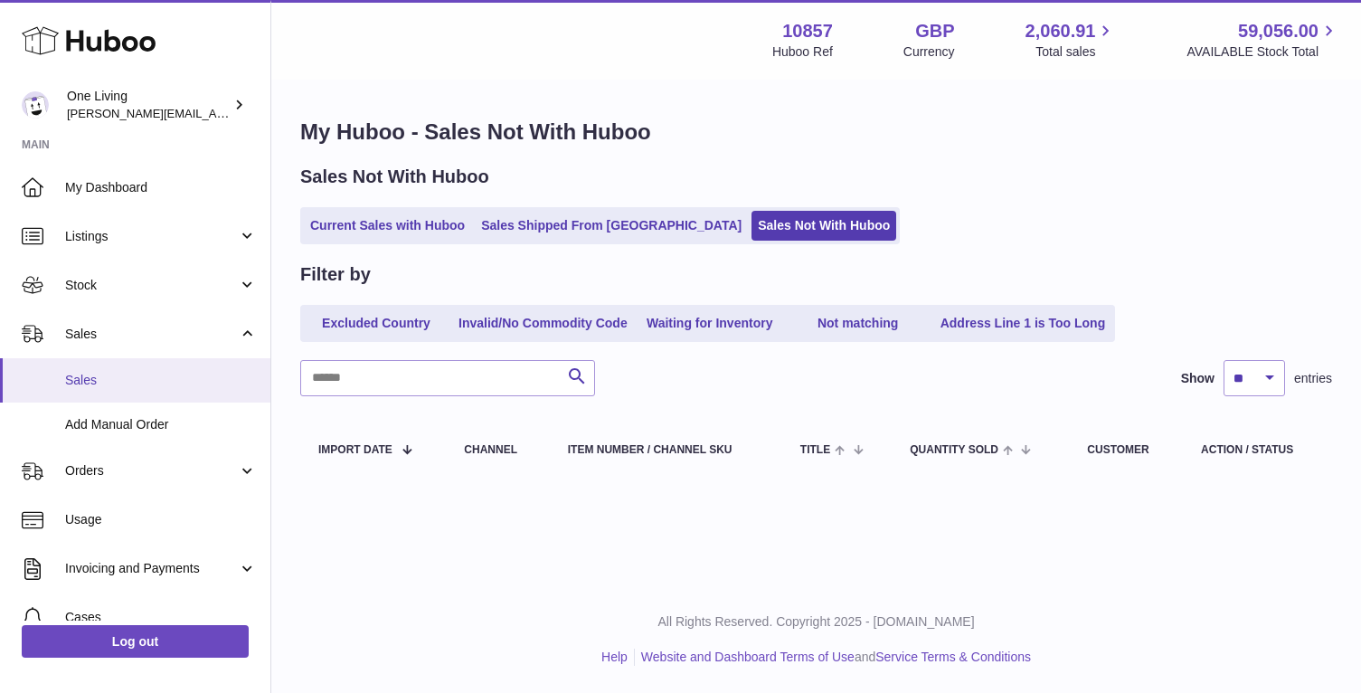
scroll to position [58, 0]
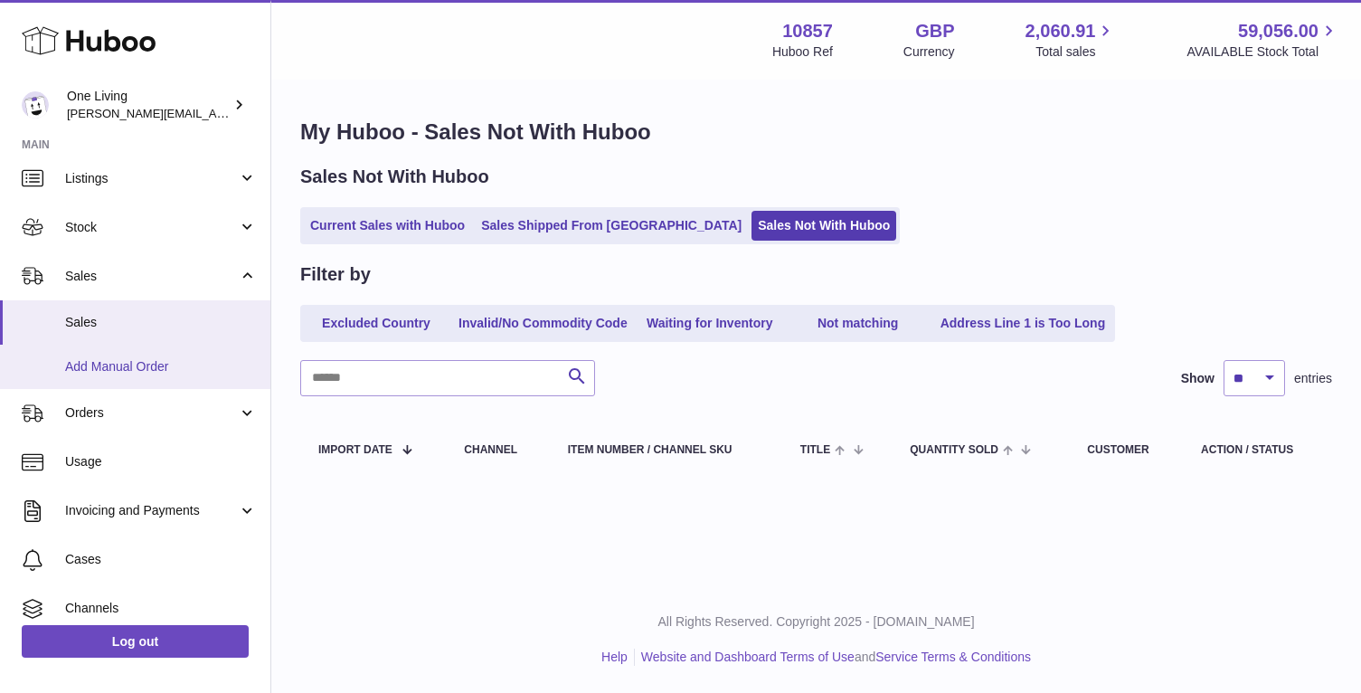
click at [154, 365] on span "Add Manual Order" at bounding box center [161, 366] width 192 height 17
